Goal: Task Accomplishment & Management: Use online tool/utility

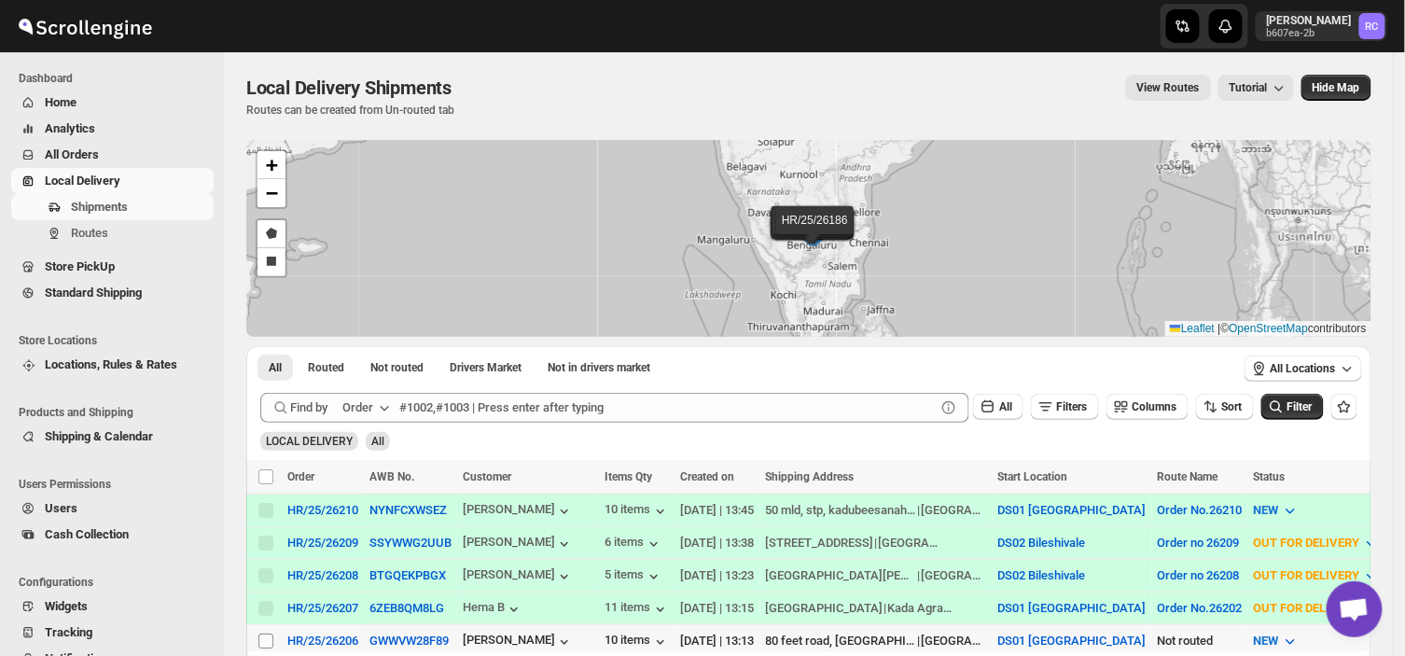
click at [265, 635] on input "Select shipment" at bounding box center [265, 640] width 15 height 15
checkbox input "true"
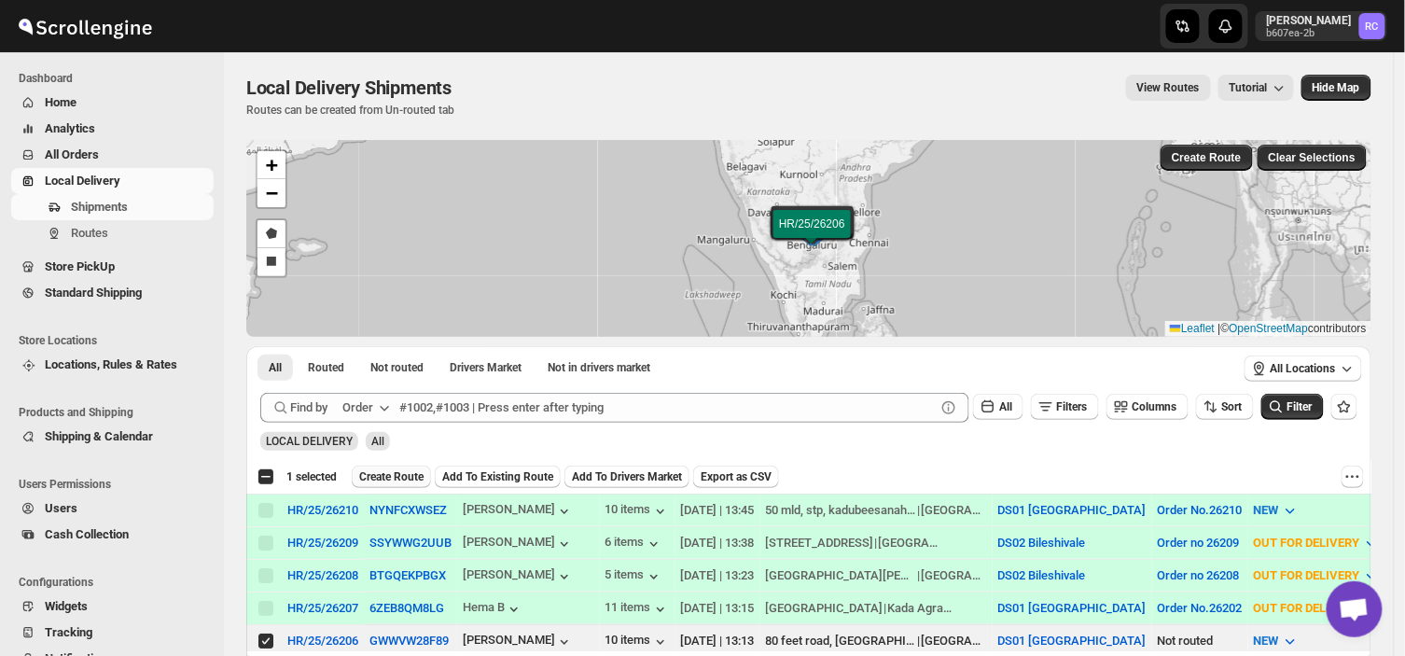
click at [389, 474] on span "Create Route" at bounding box center [391, 476] width 64 height 15
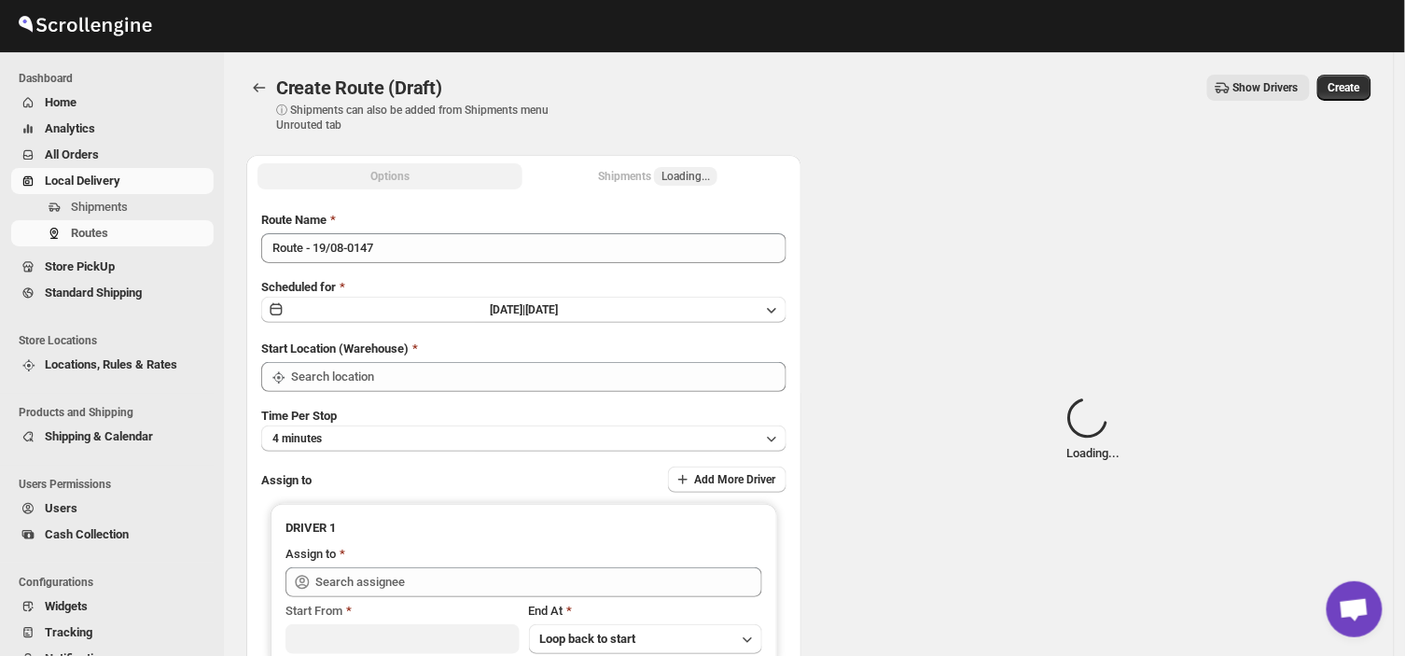
type input "DS01 [GEOGRAPHIC_DATA]"
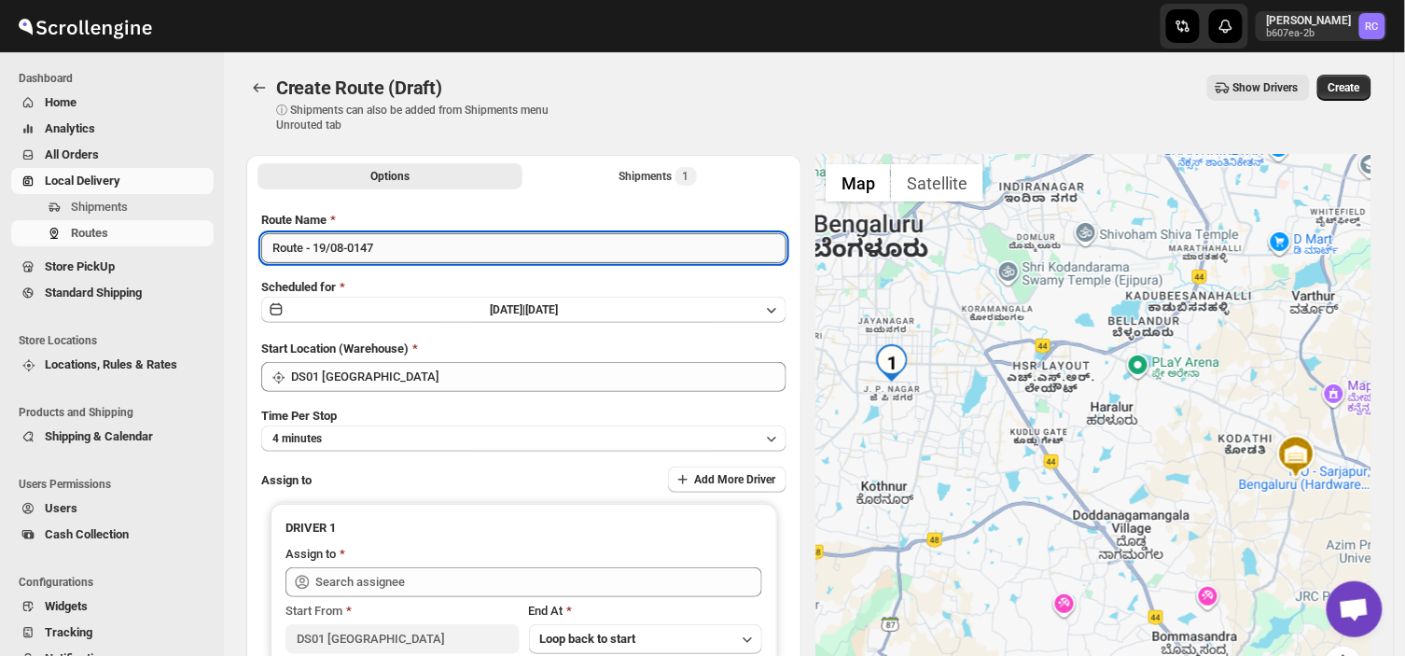
click at [393, 246] on input "Route - 19/08-0147" at bounding box center [523, 248] width 525 height 30
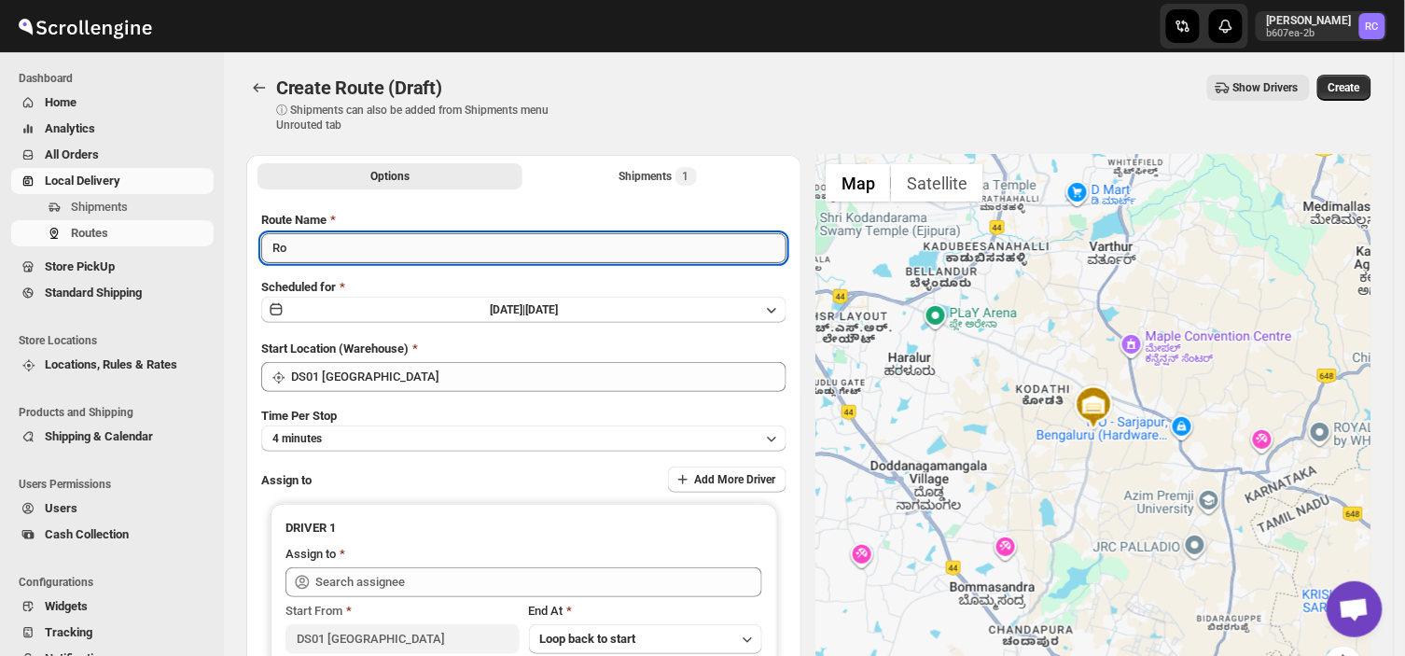
type input "R"
type input "Order no 26206"
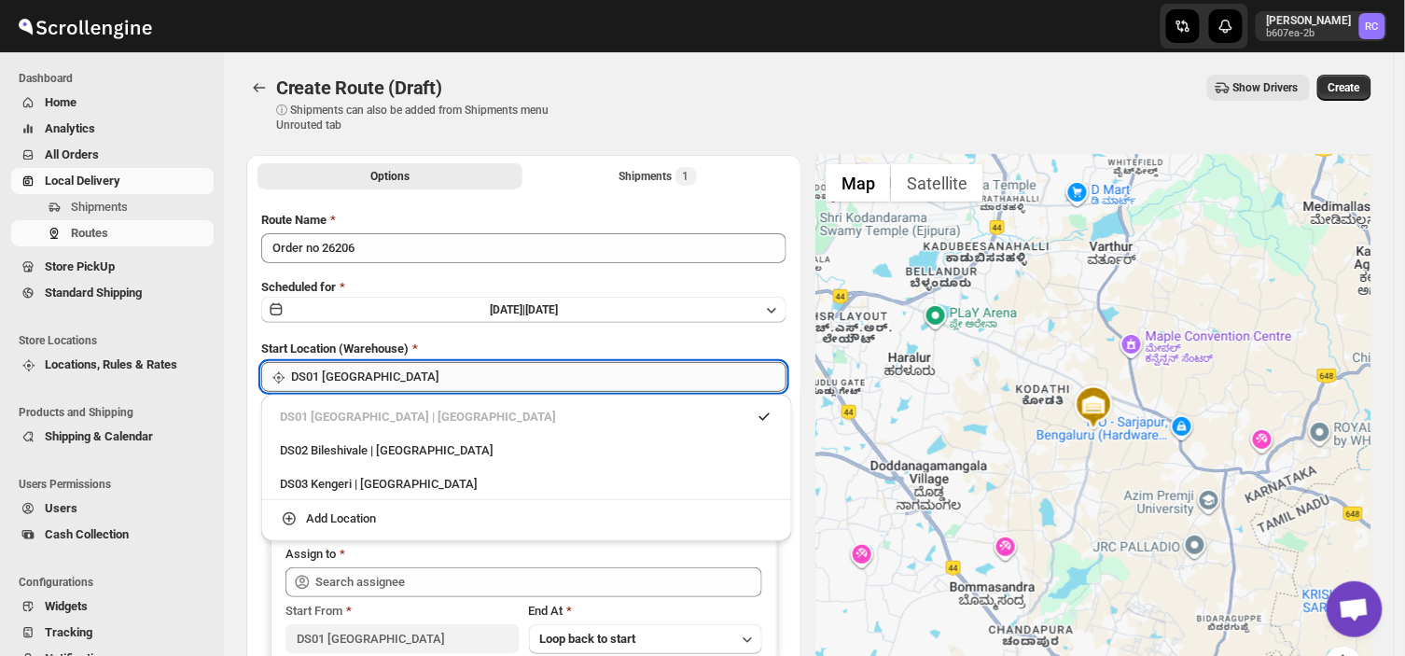
click at [393, 367] on input "DS01 [GEOGRAPHIC_DATA]" at bounding box center [538, 377] width 495 height 30
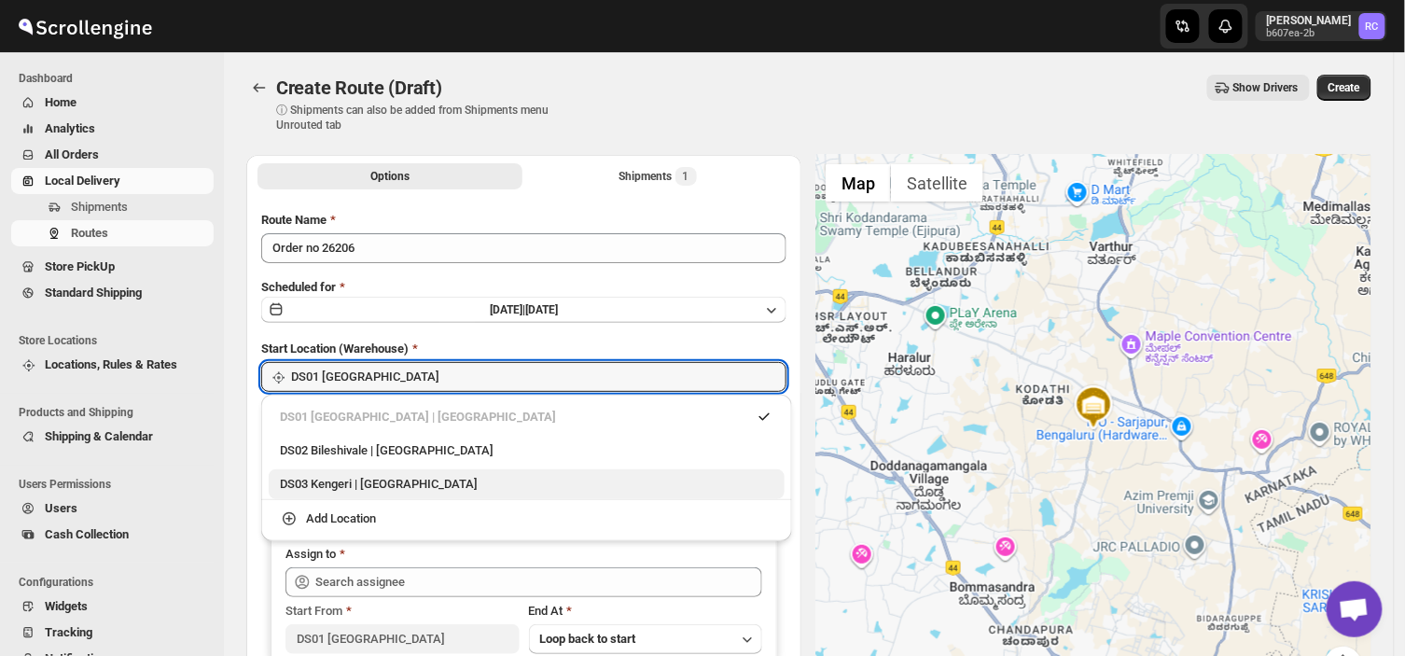
click at [325, 480] on div "DS03 Kengeri | [GEOGRAPHIC_DATA]" at bounding box center [526, 484] width 493 height 19
type input "DS03 Kengeri"
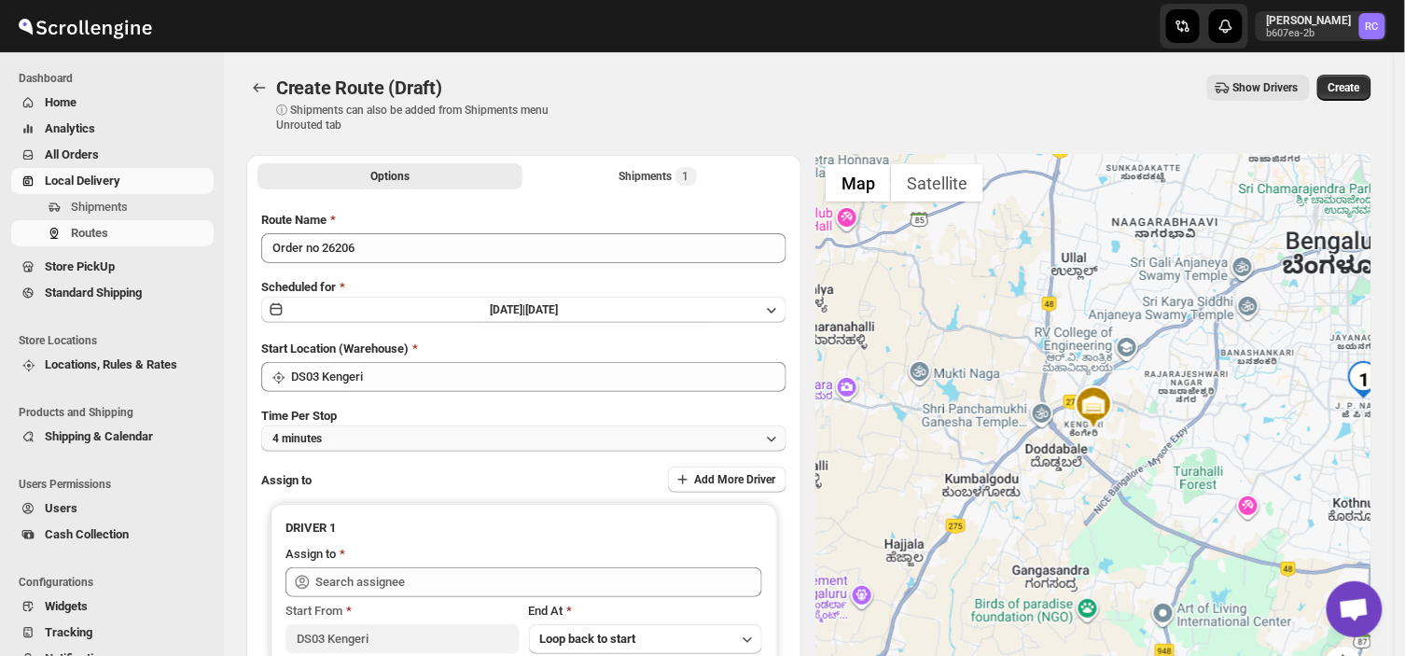
click at [336, 431] on button "4 minutes" at bounding box center [523, 438] width 525 height 26
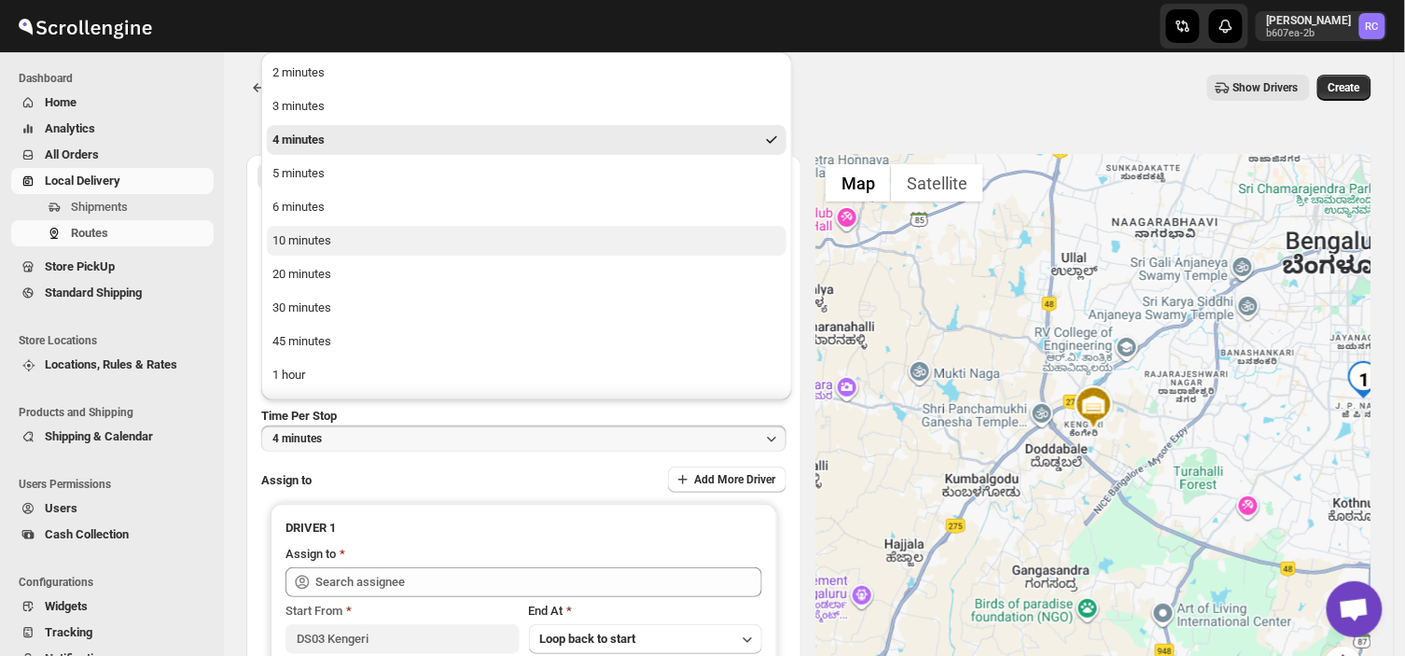
click at [303, 239] on div "10 minutes" at bounding box center [301, 240] width 59 height 19
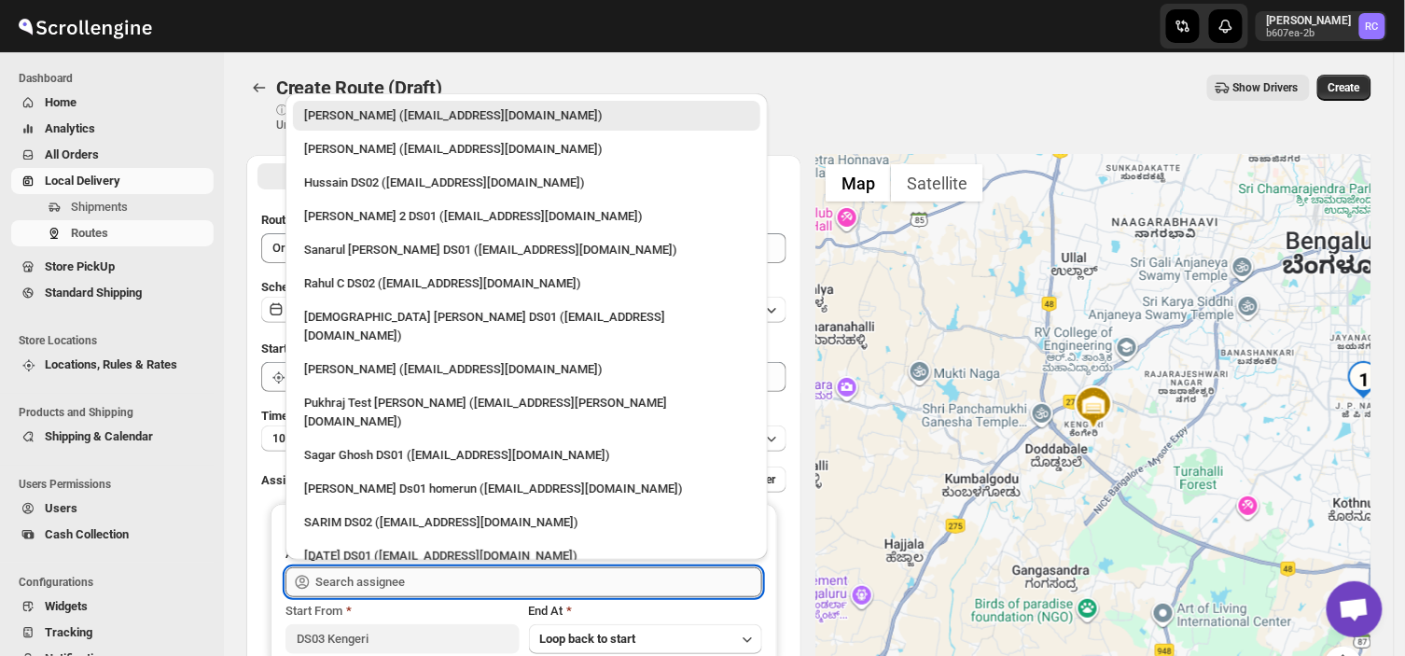
click at [420, 585] on input "text" at bounding box center [538, 582] width 447 height 30
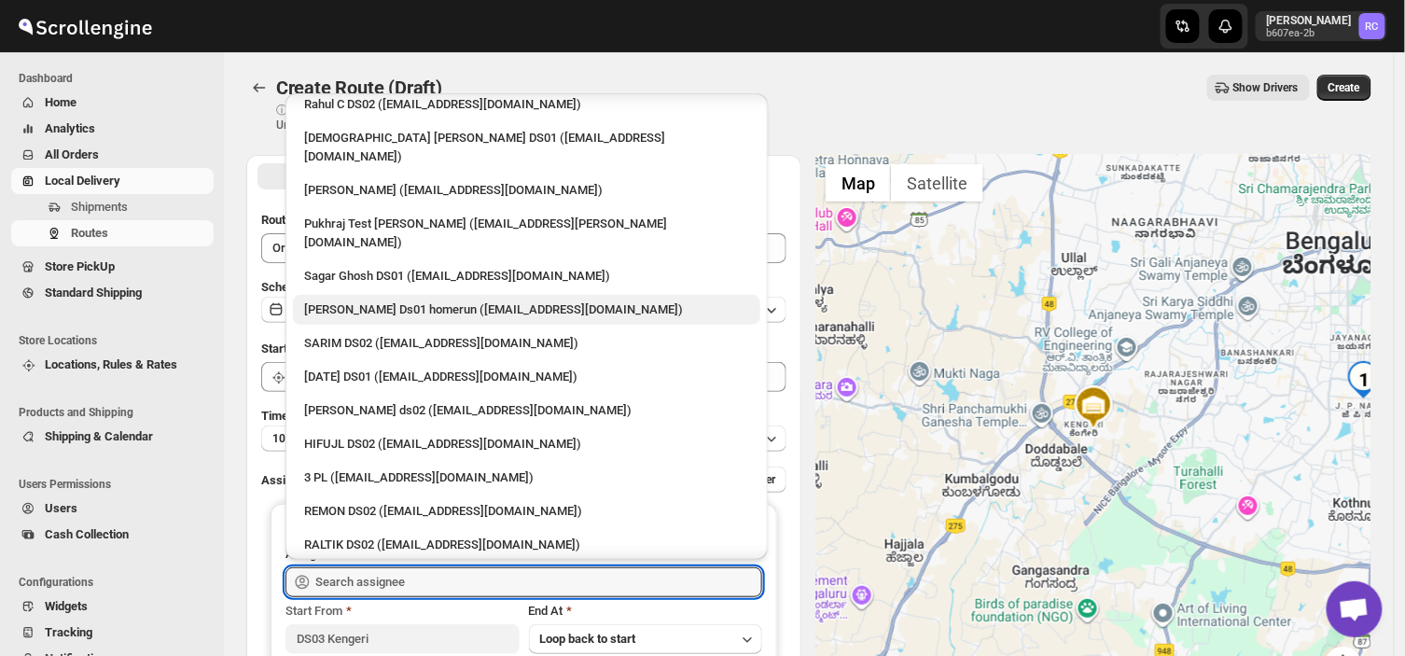
scroll to position [180, 0]
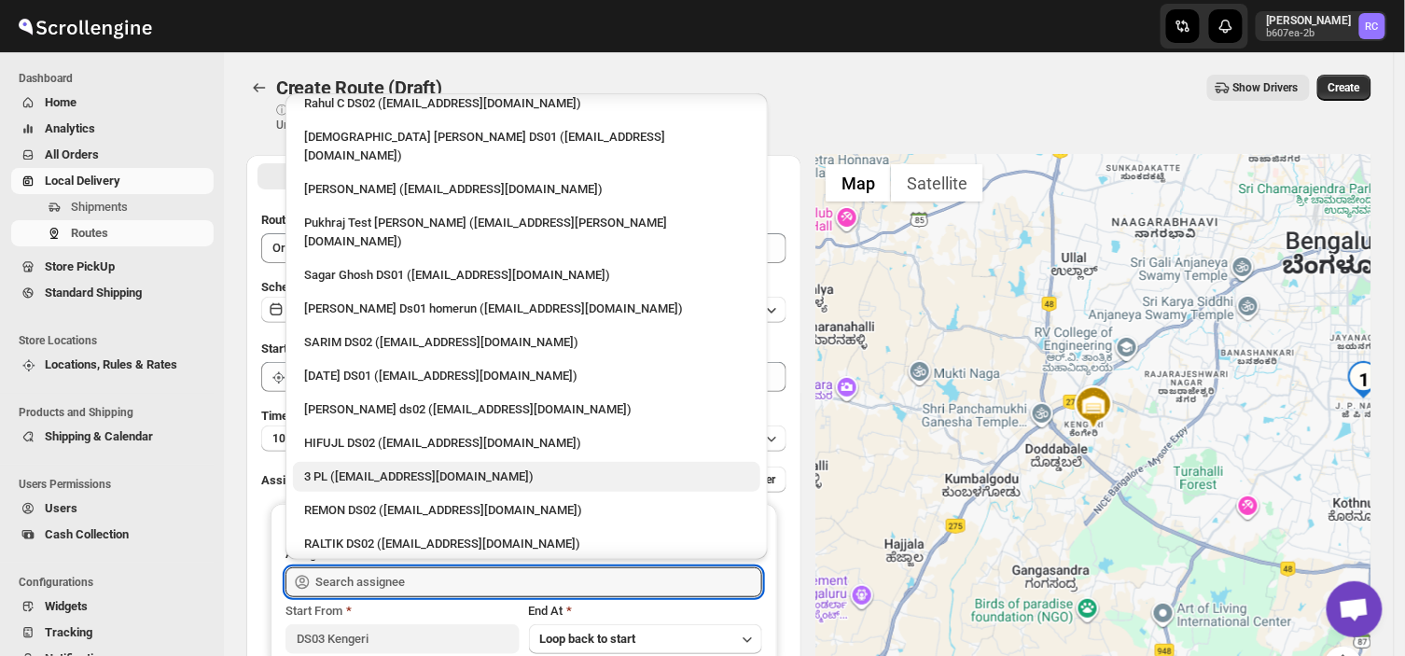
click at [397, 467] on div "3 PL ([EMAIL_ADDRESS][DOMAIN_NAME])" at bounding box center [526, 476] width 445 height 19
type input "3 PL ([EMAIL_ADDRESS][DOMAIN_NAME])"
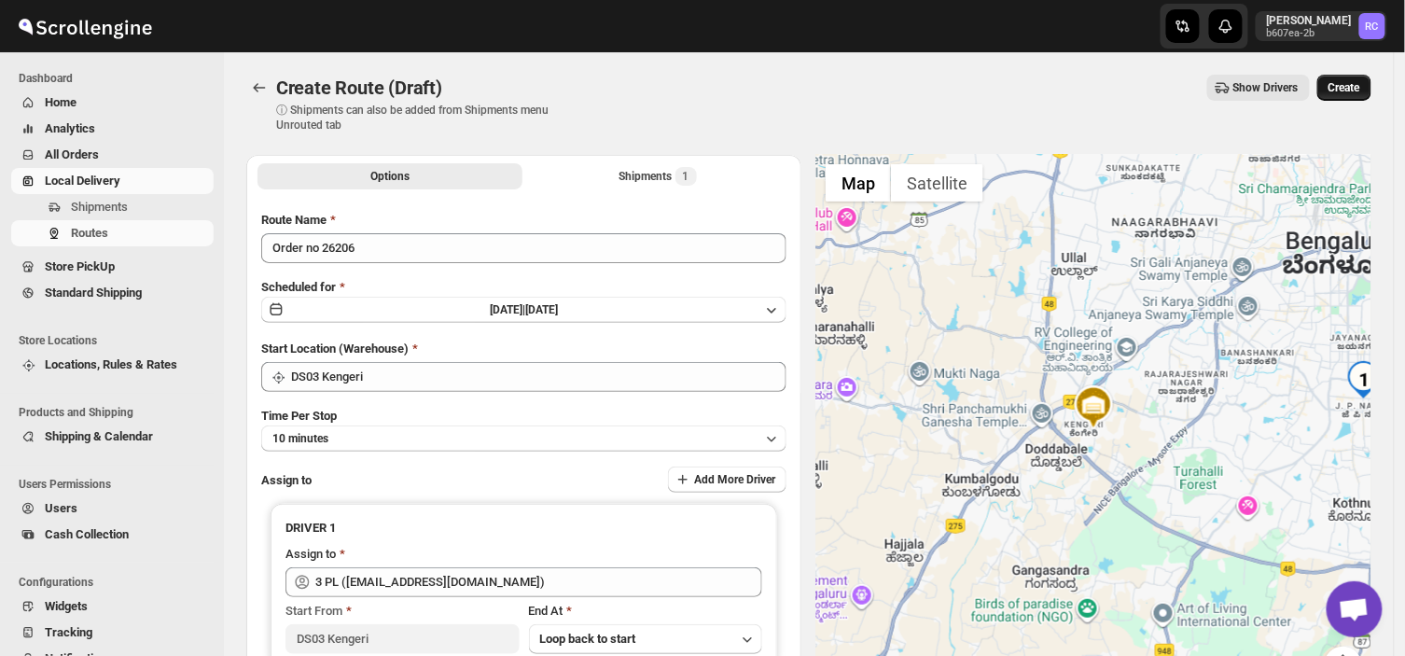
click at [1357, 80] on span "Create" at bounding box center [1344, 87] width 32 height 15
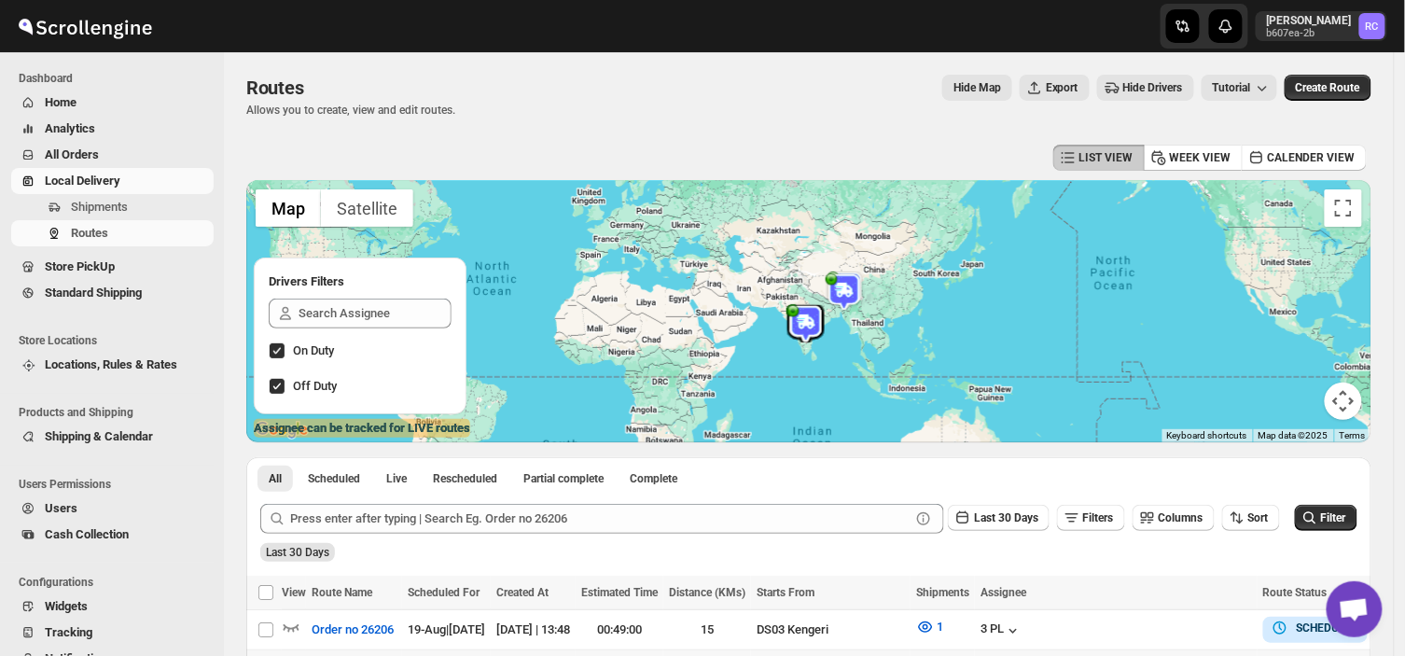
scroll to position [305, 0]
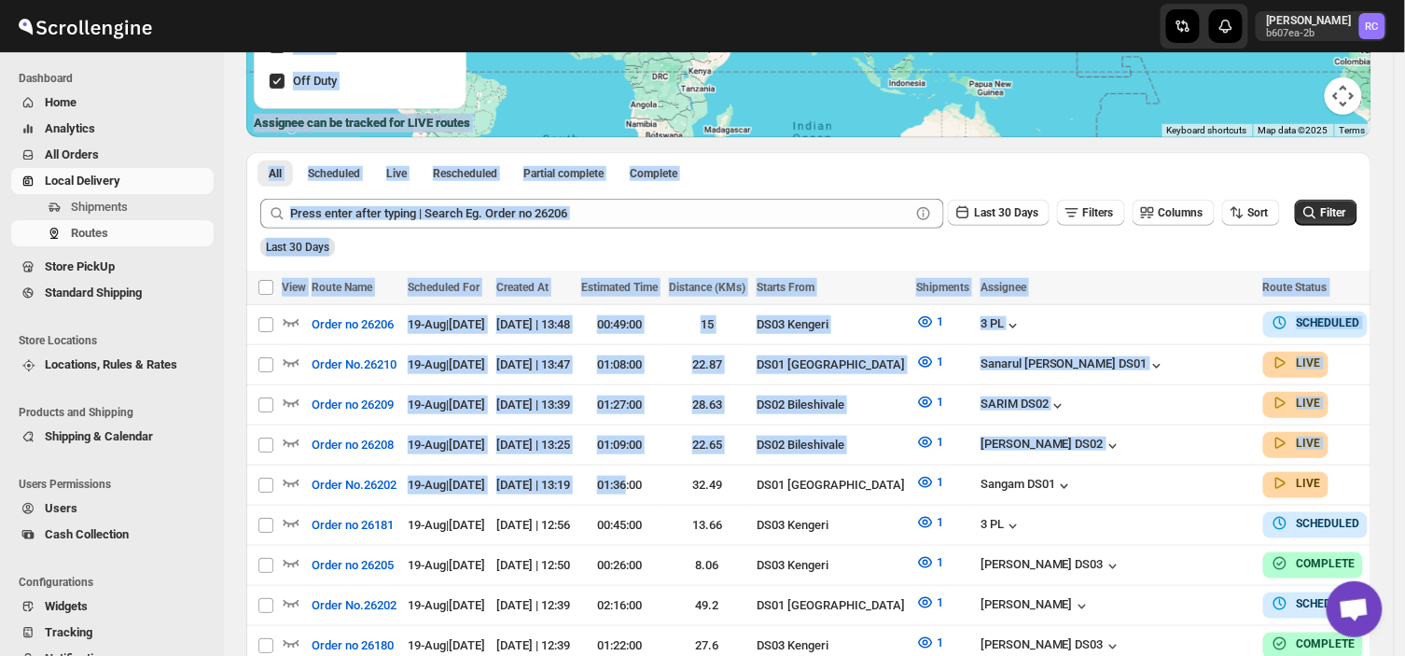
drag, startPoint x: 673, startPoint y: 463, endPoint x: 98, endPoint y: -75, distance: 787.3
click at [98, 0] on html "Skip to content Rahul Chopra b607ea-2b RC Dashboard Home Analytics All Orders L…" at bounding box center [702, 23] width 1405 height 656
click at [744, 188] on div "All Scheduled Live Rescheduled Partial complete Complete More views All Schedul…" at bounding box center [506, 172] width 521 height 41
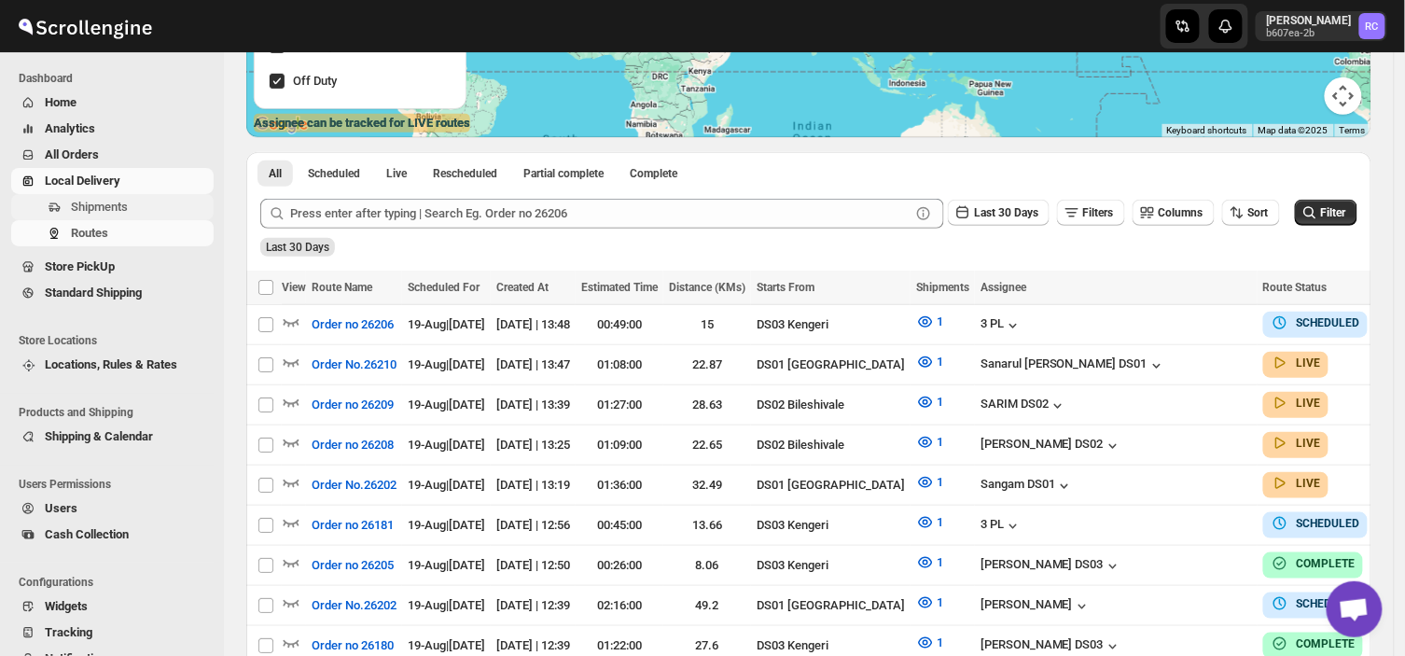
click at [110, 201] on span "Shipments" at bounding box center [99, 207] width 57 height 14
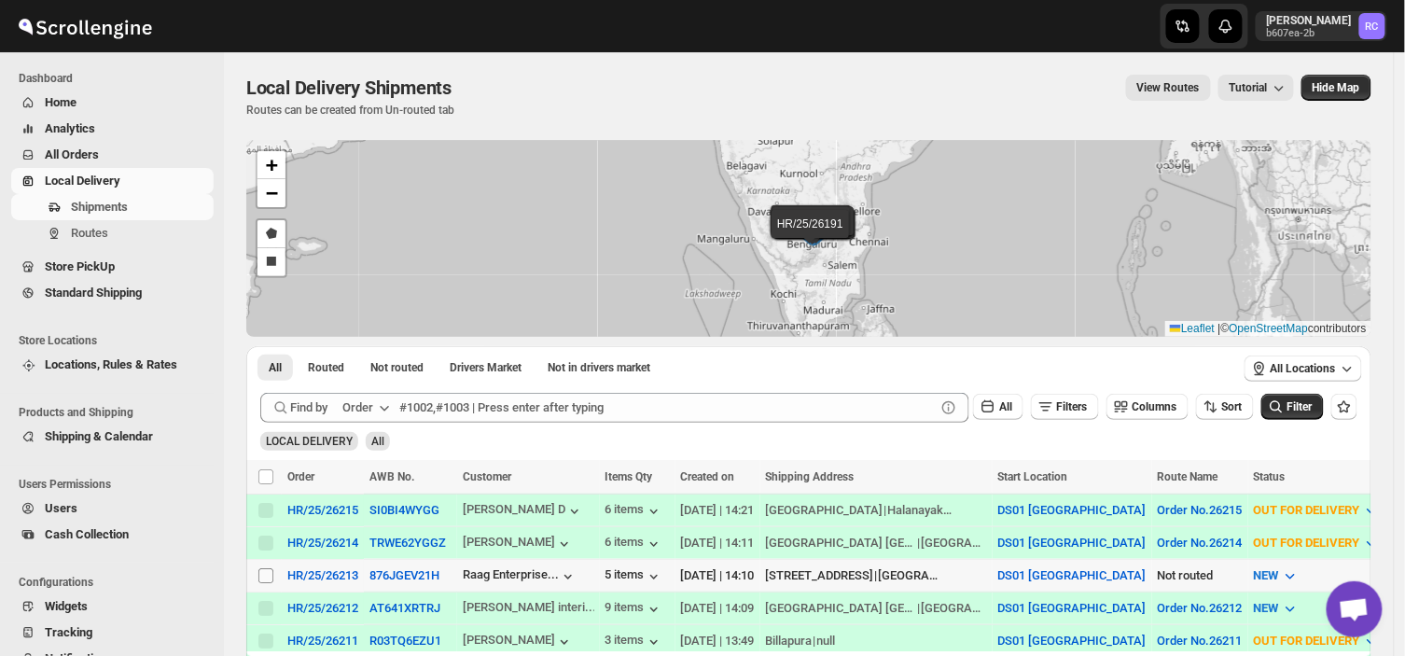
click at [264, 568] on input "Select shipment" at bounding box center [265, 575] width 15 height 15
checkbox input "true"
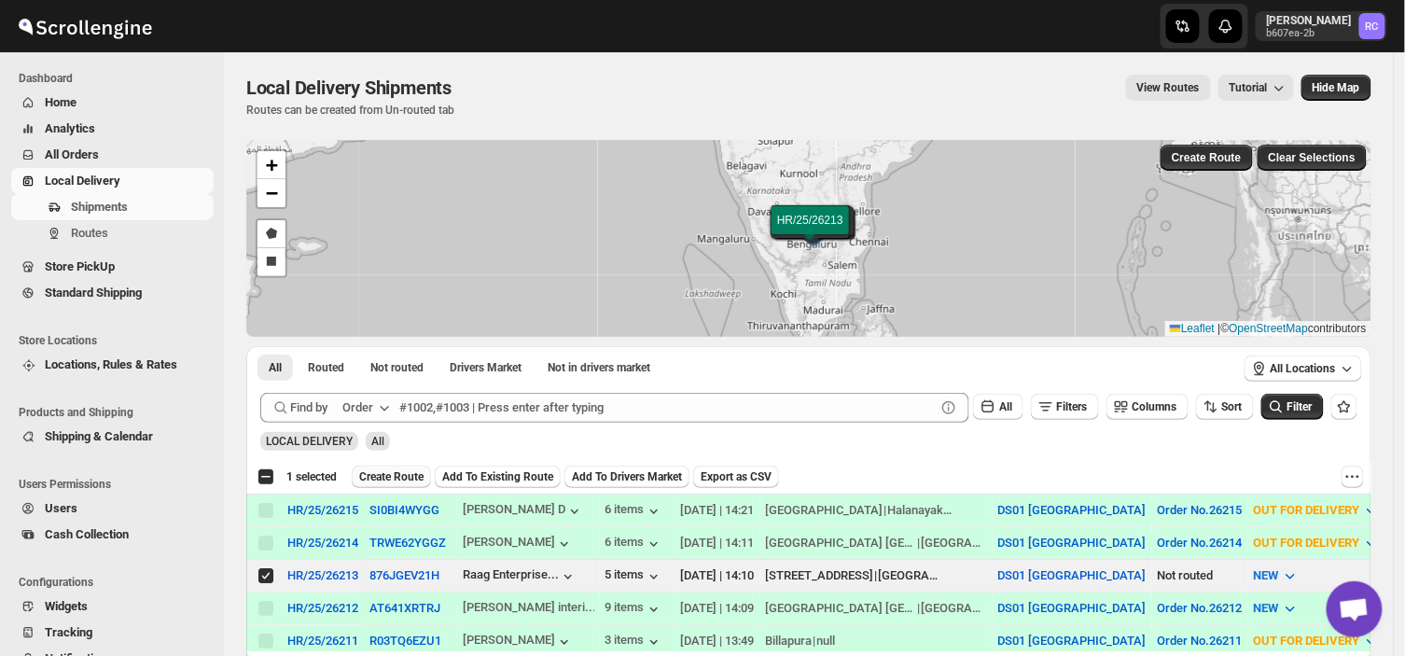
click at [392, 469] on span "Create Route" at bounding box center [391, 476] width 64 height 15
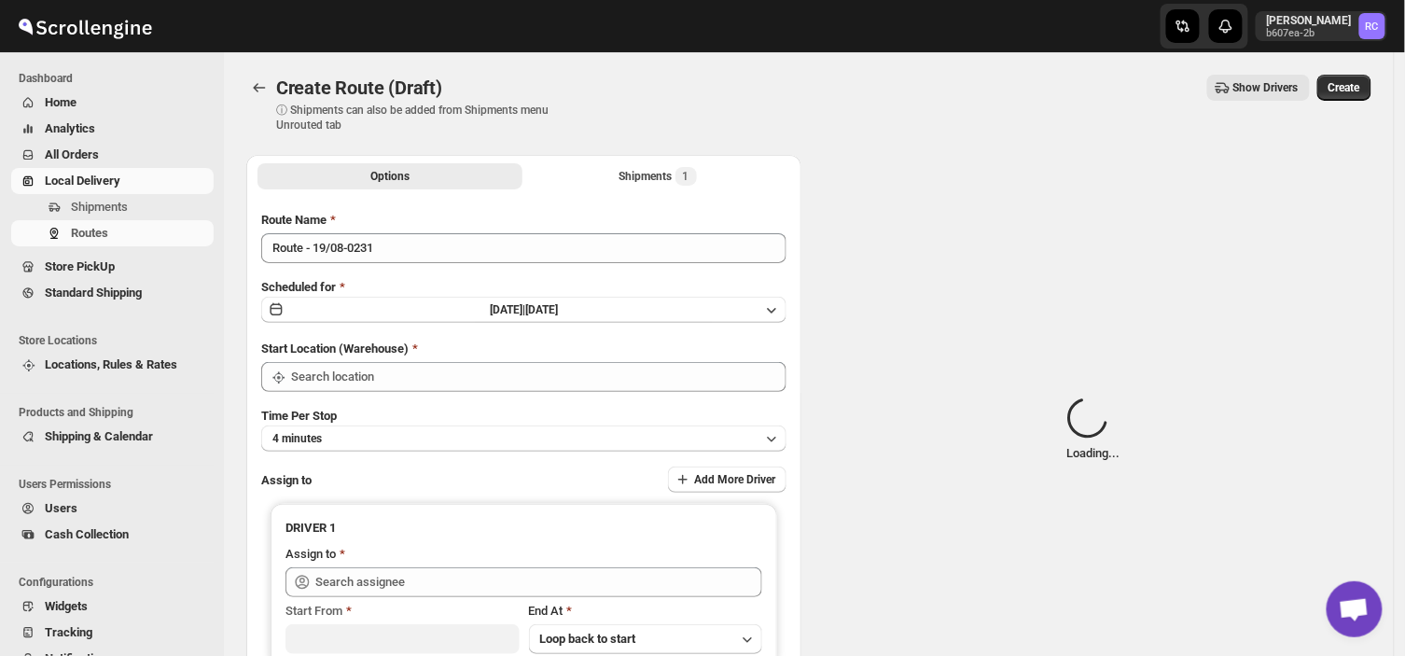
type input "DS01 [GEOGRAPHIC_DATA]"
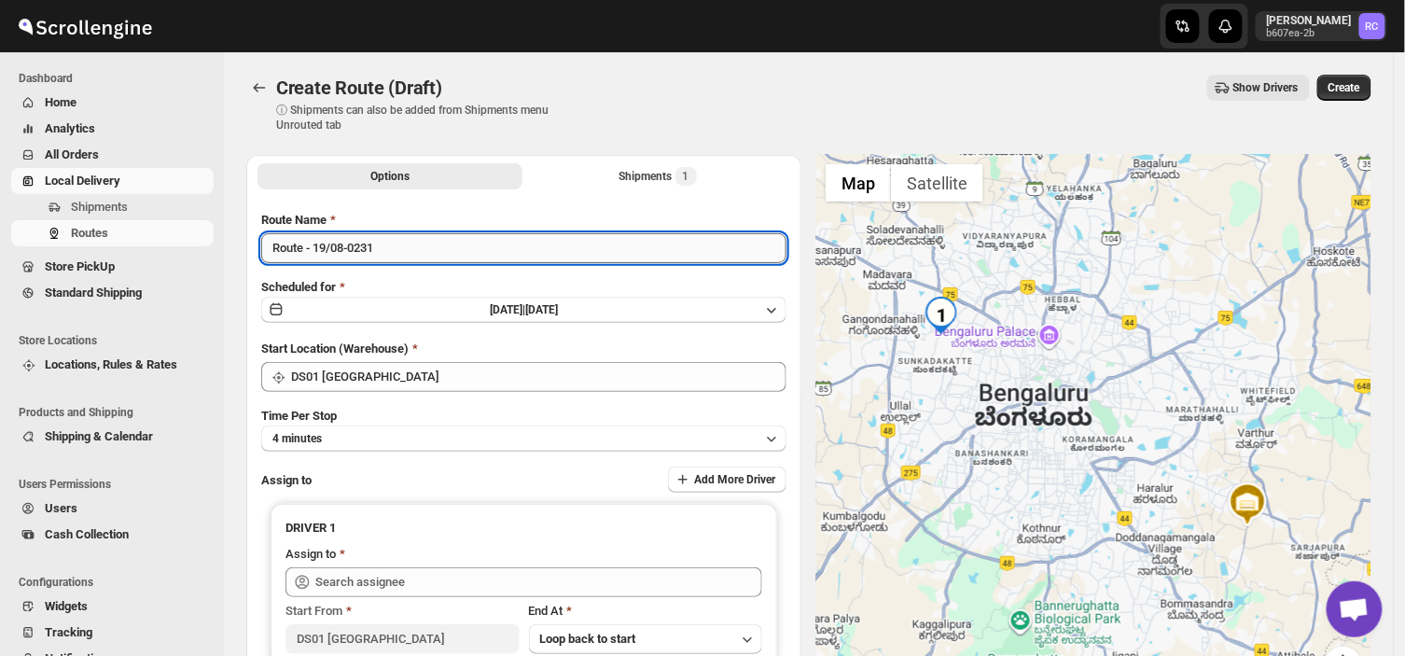
click at [386, 250] on input "Route - 19/08-0231" at bounding box center [523, 248] width 525 height 30
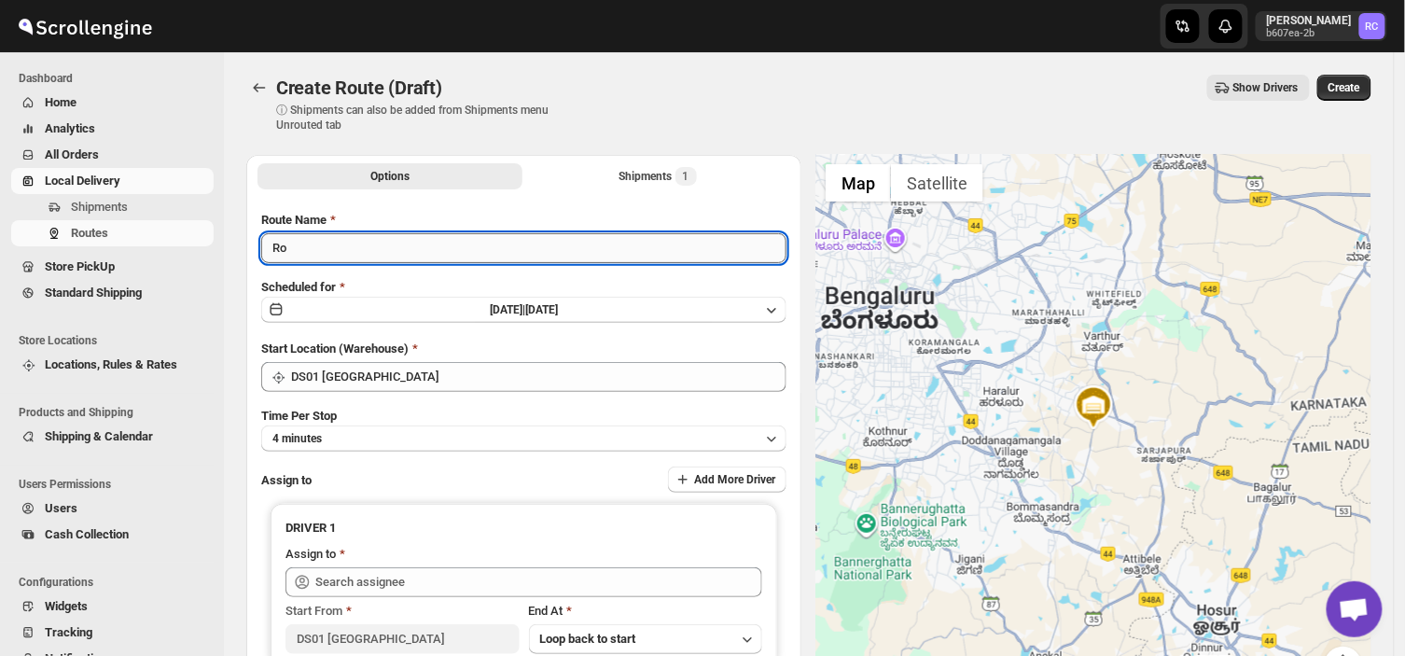
type input "R"
type input "Order no26213"
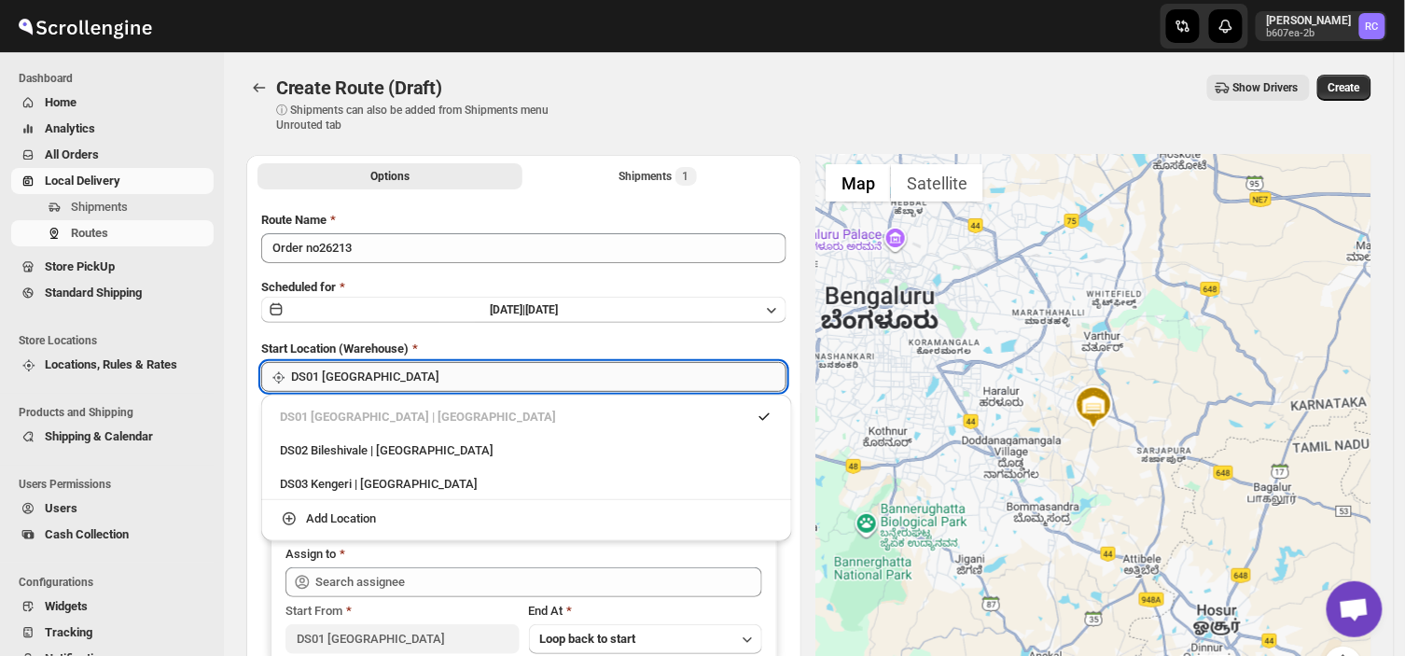
click at [402, 369] on input "DS01 [GEOGRAPHIC_DATA]" at bounding box center [538, 377] width 495 height 30
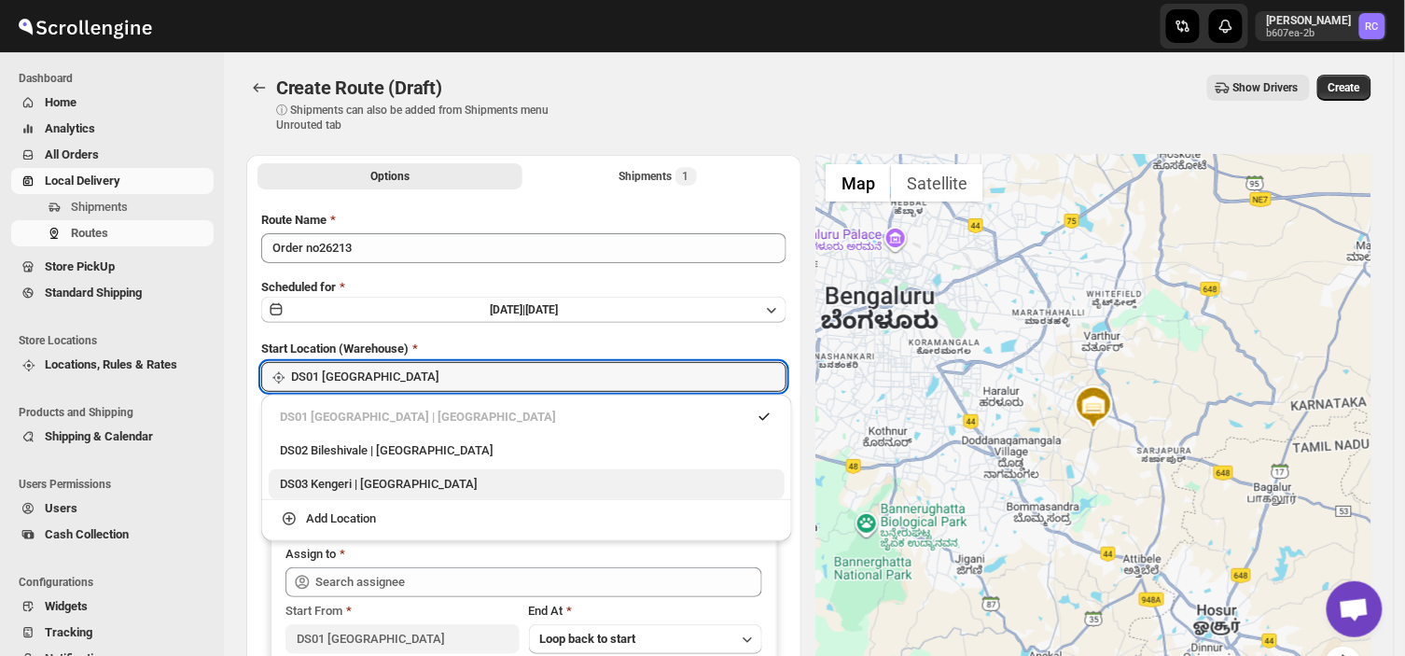
click at [318, 483] on div "DS03 Kengeri | [GEOGRAPHIC_DATA]" at bounding box center [526, 484] width 493 height 19
type input "DS03 Kengeri"
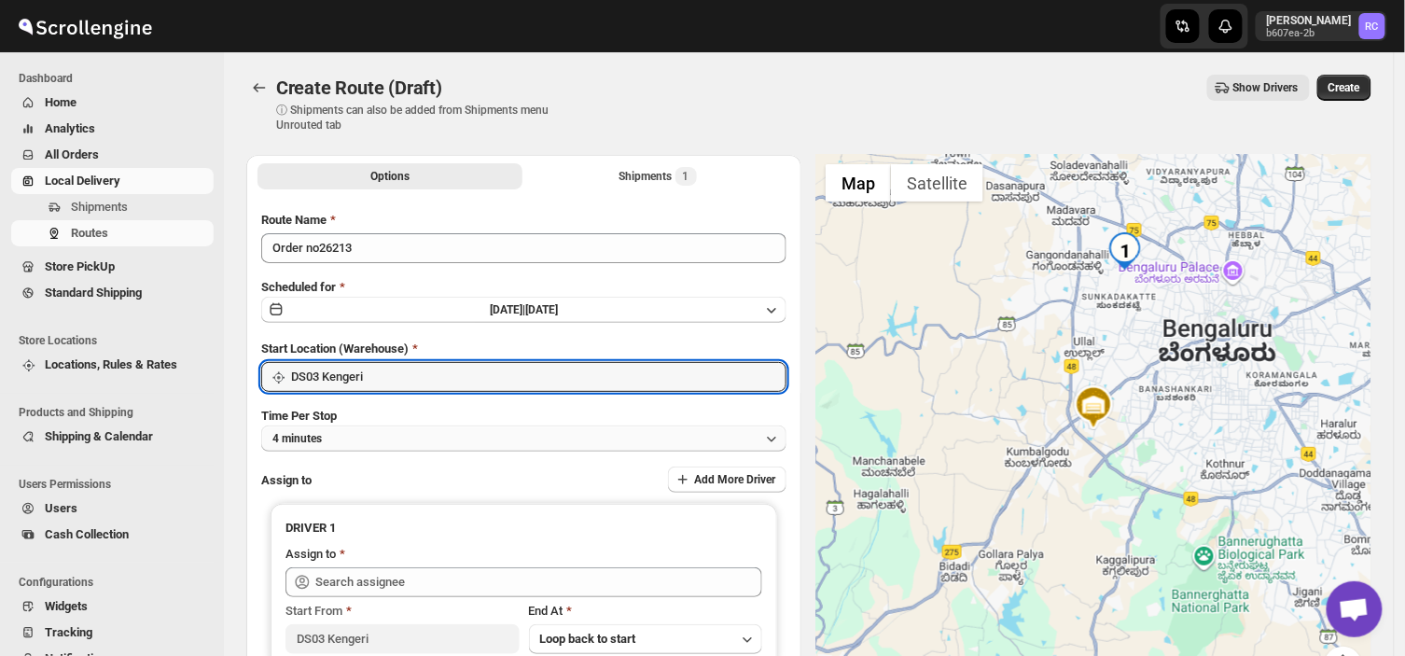
click at [360, 433] on button "4 minutes" at bounding box center [523, 438] width 525 height 26
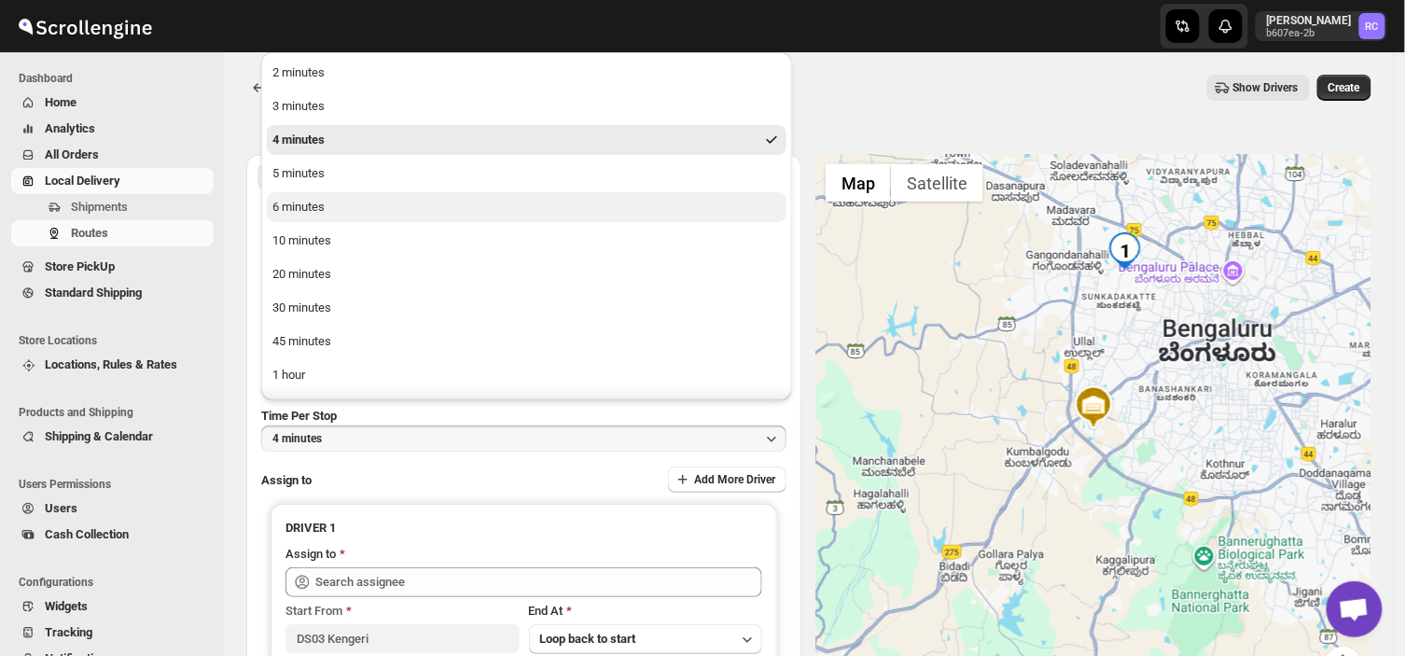
click at [340, 210] on button "6 minutes" at bounding box center [527, 207] width 520 height 30
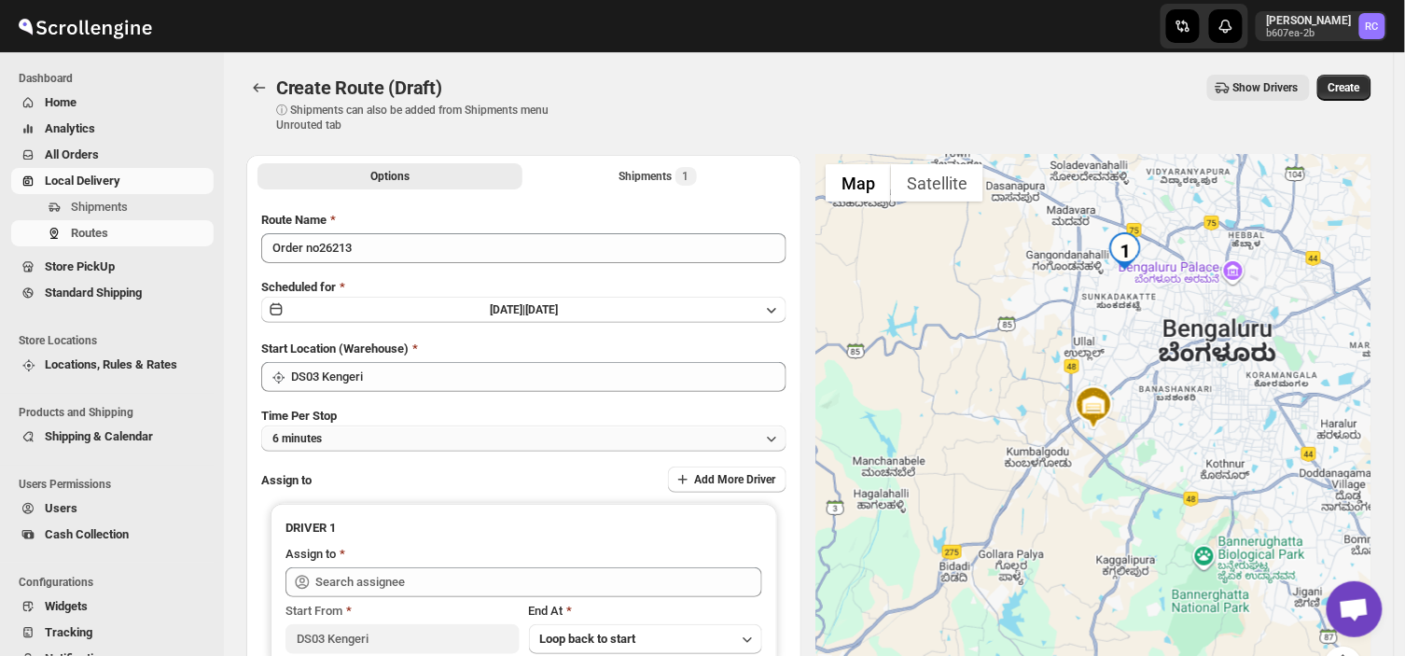
click at [337, 434] on button "6 minutes" at bounding box center [523, 438] width 525 height 26
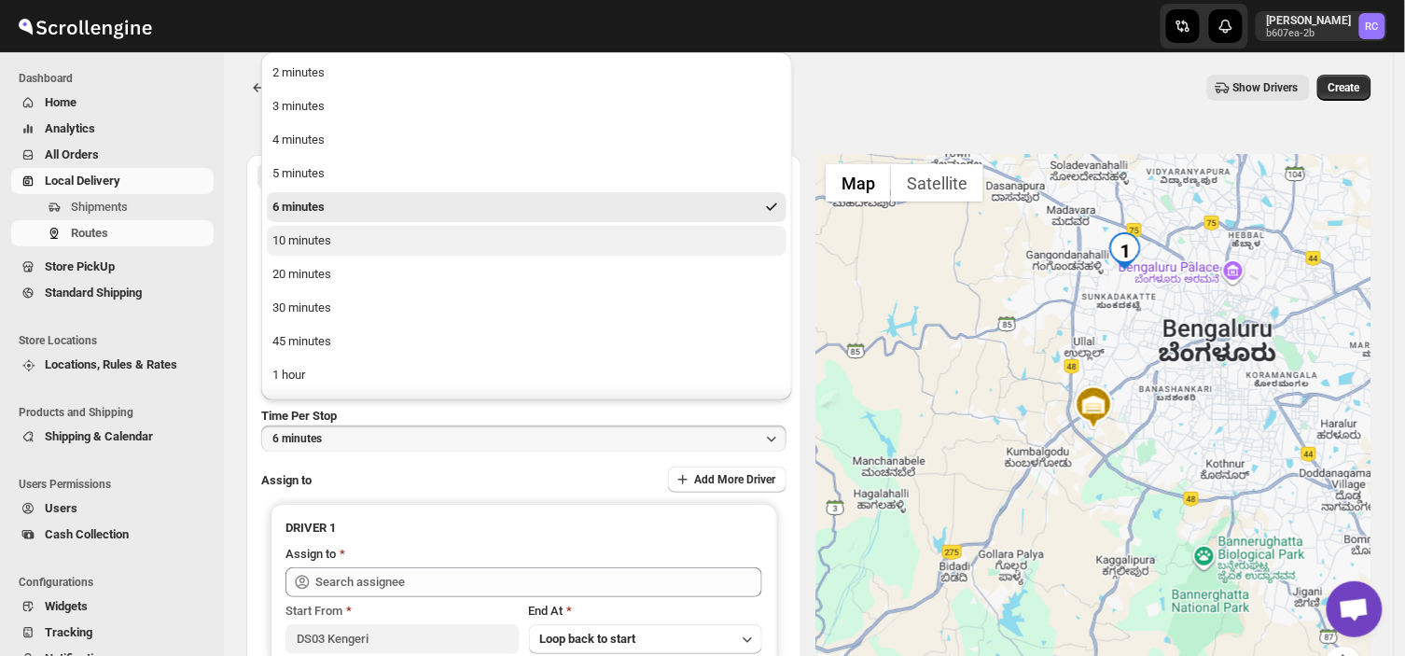
click at [319, 240] on div "10 minutes" at bounding box center [301, 240] width 59 height 19
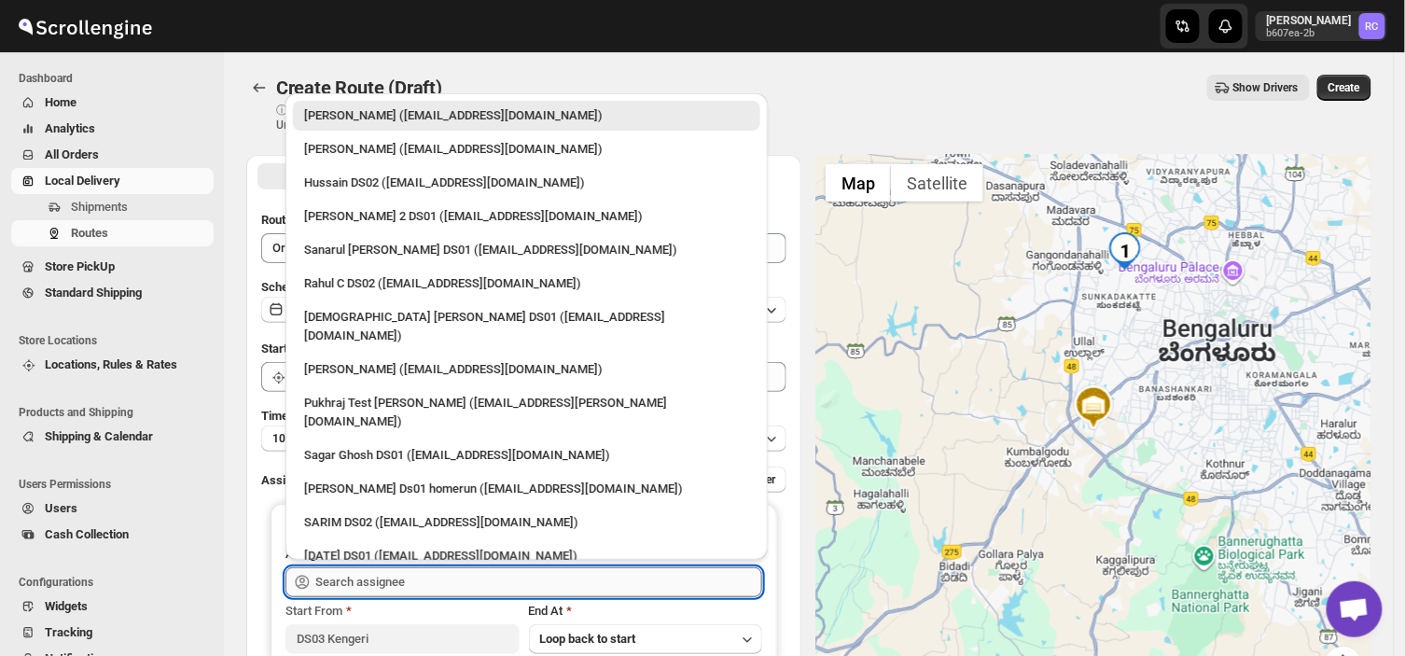
click at [470, 575] on input "text" at bounding box center [538, 582] width 447 height 30
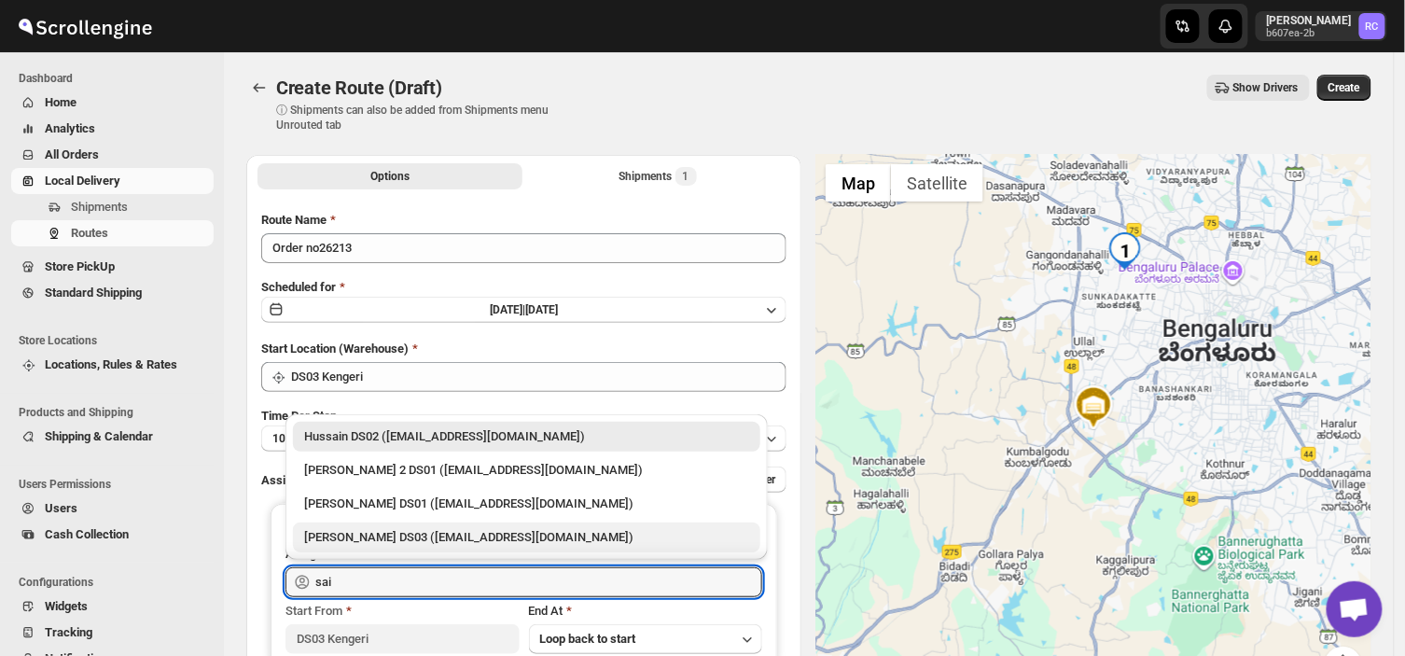
click at [450, 544] on div "[PERSON_NAME] DS03 ([EMAIL_ADDRESS][DOMAIN_NAME])" at bounding box center [526, 537] width 445 height 19
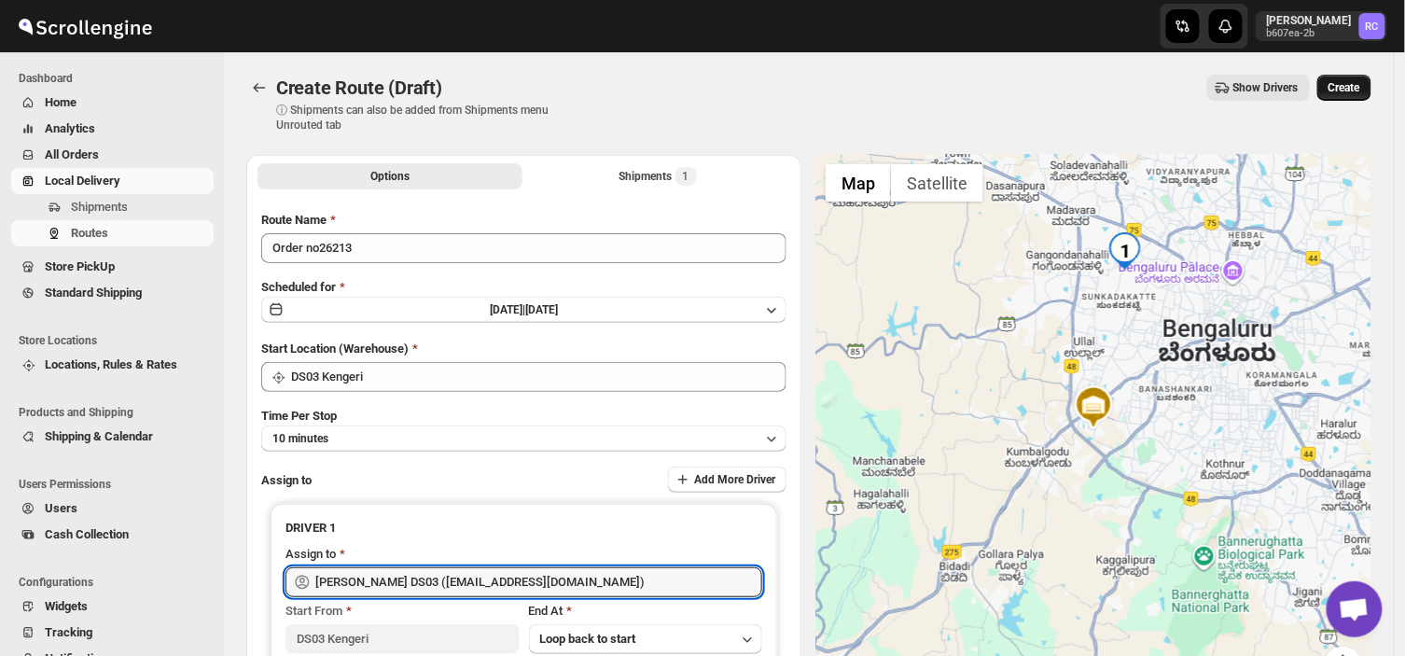
type input "[PERSON_NAME] DS03 ([EMAIL_ADDRESS][DOMAIN_NAME])"
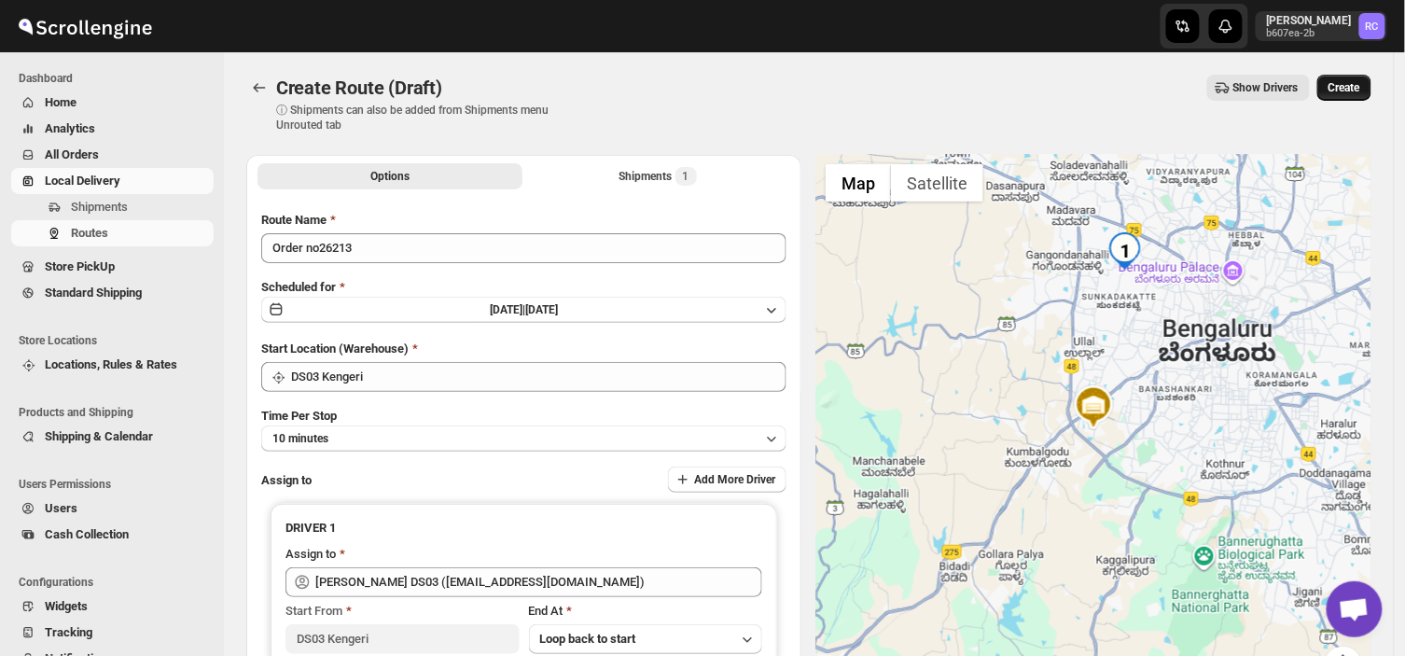
click at [1360, 82] on span "Create" at bounding box center [1344, 87] width 32 height 15
